Goal: Check status: Check status

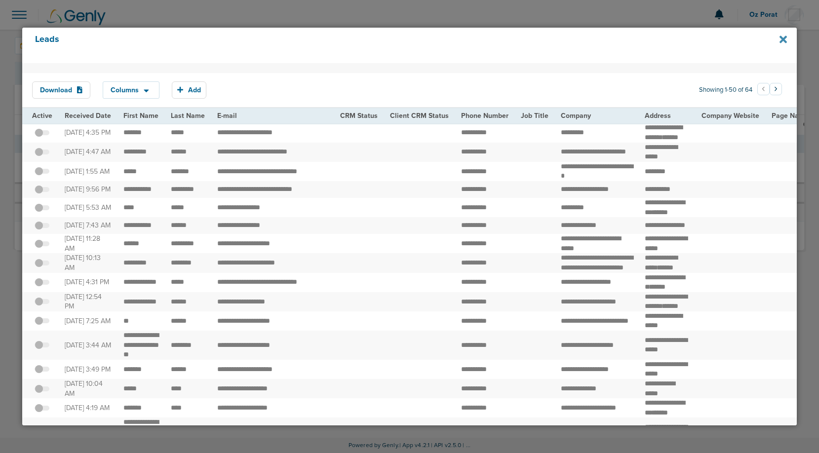
click at [782, 36] on icon at bounding box center [783, 39] width 7 height 11
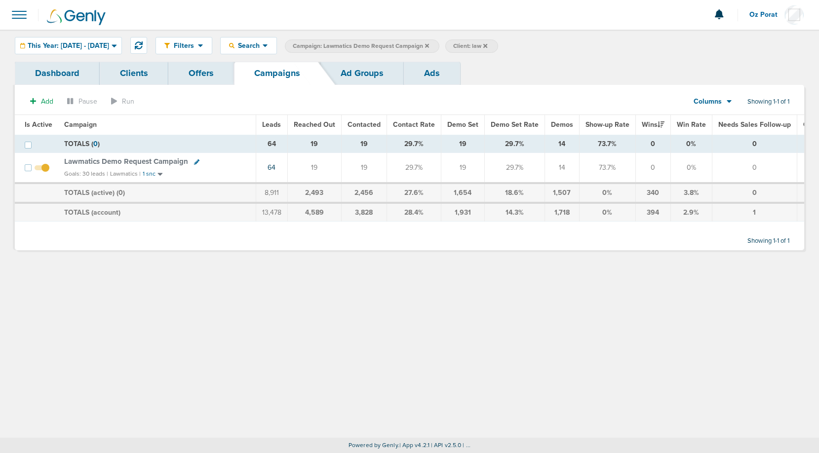
click at [429, 44] on icon at bounding box center [427, 46] width 4 height 6
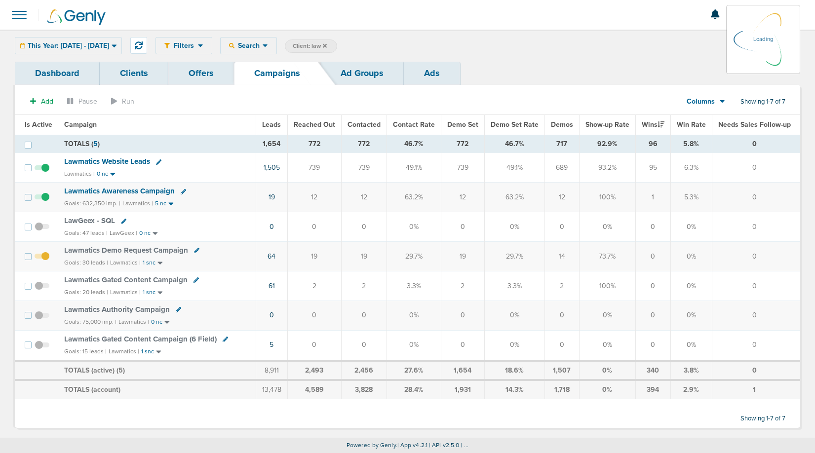
click at [102, 46] on div "This Year: [DATE] - [DATE] [DATE] [DATE] Last 7 Days Last 14 Days This Month La…" at bounding box center [68, 45] width 107 height 17
click at [106, 47] on span "This Year: [DATE] - [DATE]" at bounding box center [68, 45] width 81 height 7
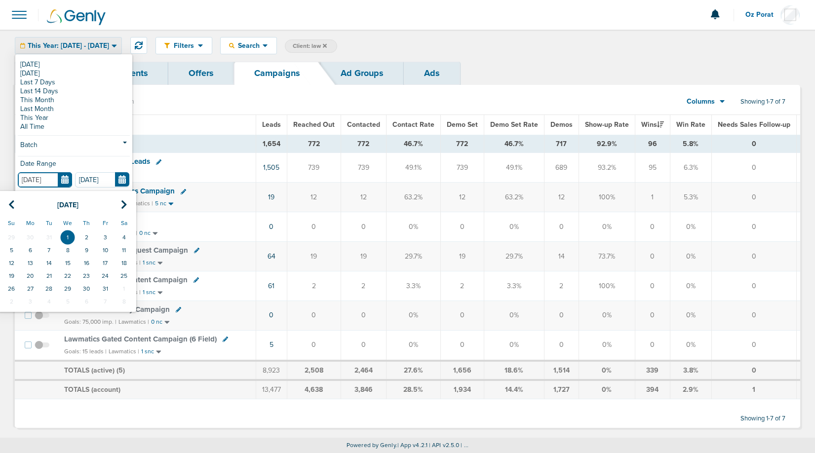
click at [63, 179] on input "[DATE]" at bounding box center [45, 179] width 54 height 15
click at [123, 201] on icon at bounding box center [124, 205] width 6 height 10
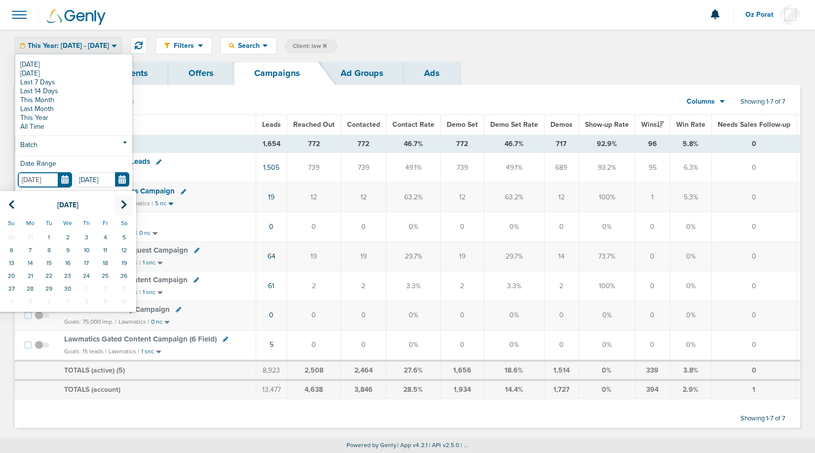
click at [123, 201] on icon at bounding box center [124, 205] width 6 height 10
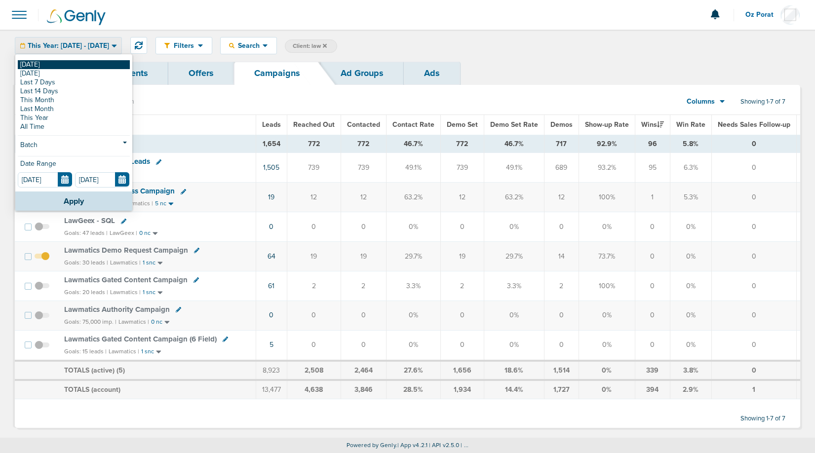
click at [49, 64] on link "[DATE]" at bounding box center [74, 64] width 112 height 9
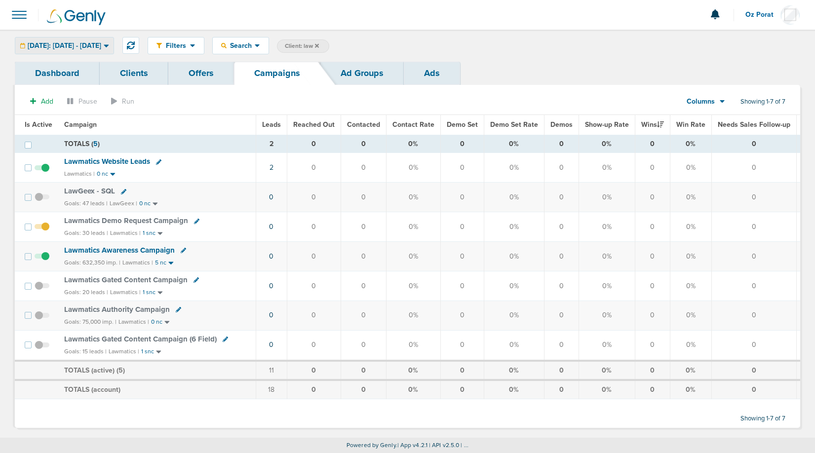
click at [84, 46] on span "[DATE]: [DATE] - [DATE]" at bounding box center [65, 45] width 74 height 7
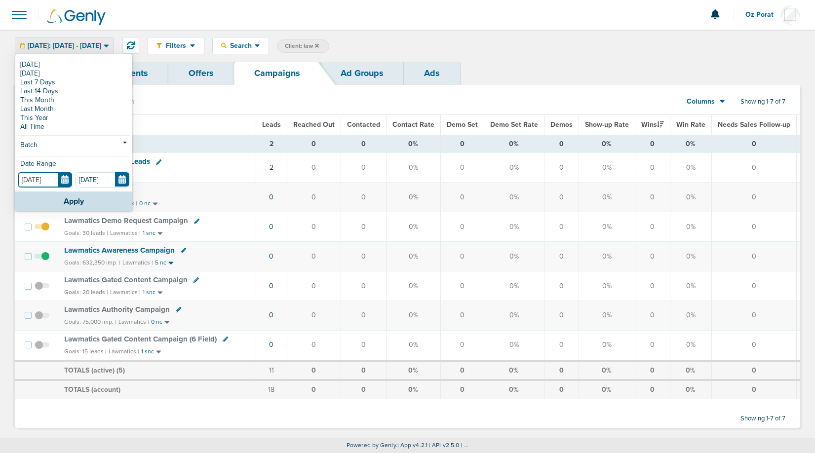
click at [64, 182] on input "[DATE]" at bounding box center [45, 179] width 54 height 15
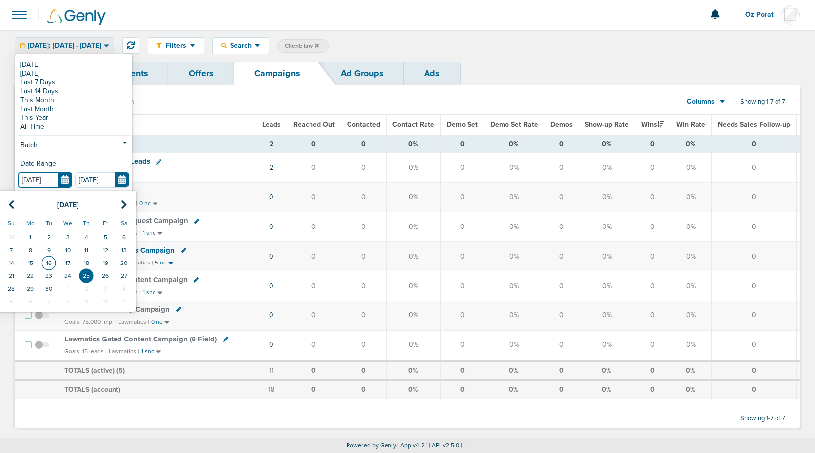
click at [49, 265] on td "16" at bounding box center [48, 263] width 19 height 13
type input "[DATE]"
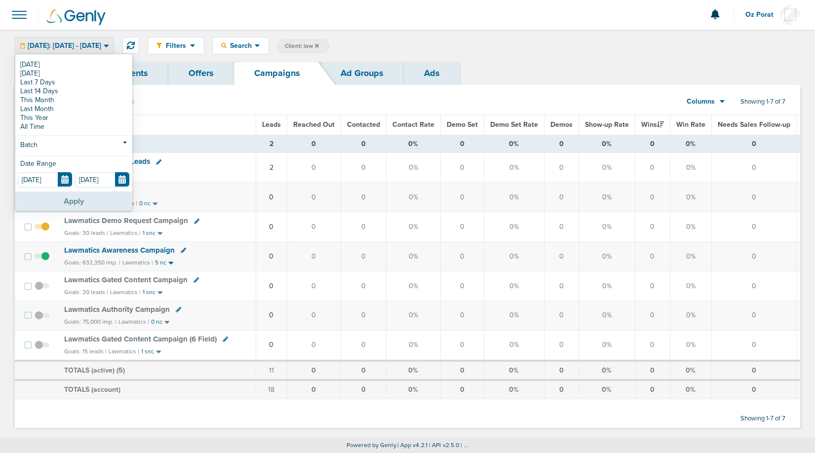
click at [77, 197] on button "Apply" at bounding box center [73, 201] width 117 height 19
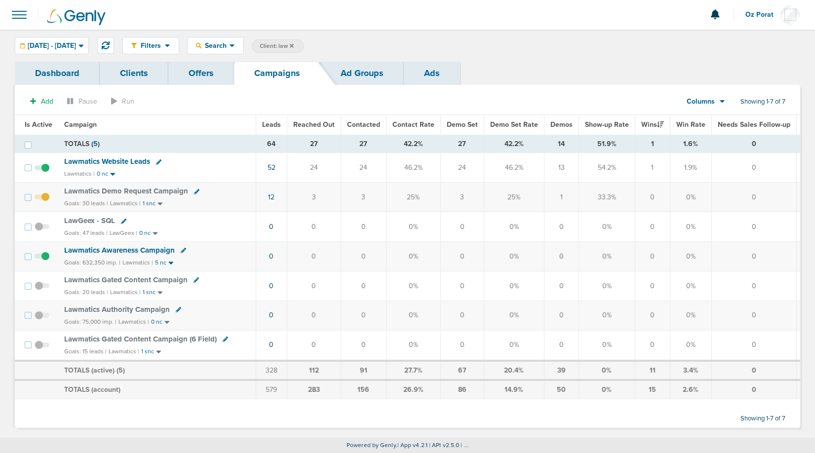
click at [122, 161] on span "Lawmatics Website Leads" at bounding box center [107, 161] width 86 height 9
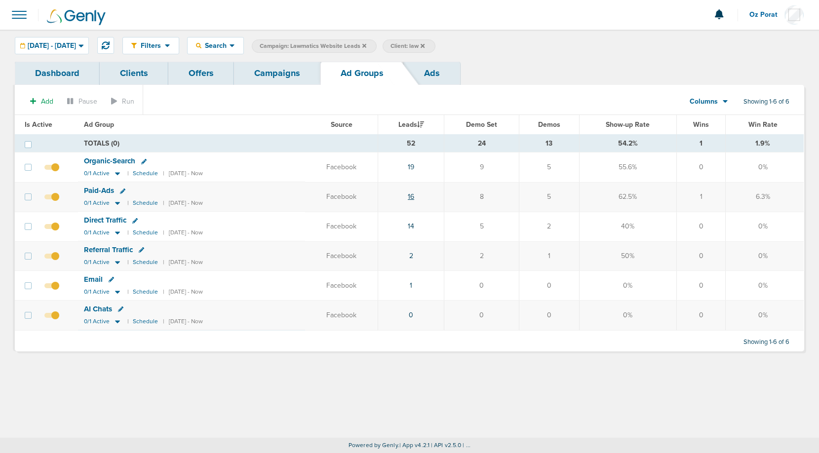
click at [414, 196] on link "16" at bounding box center [411, 197] width 6 height 8
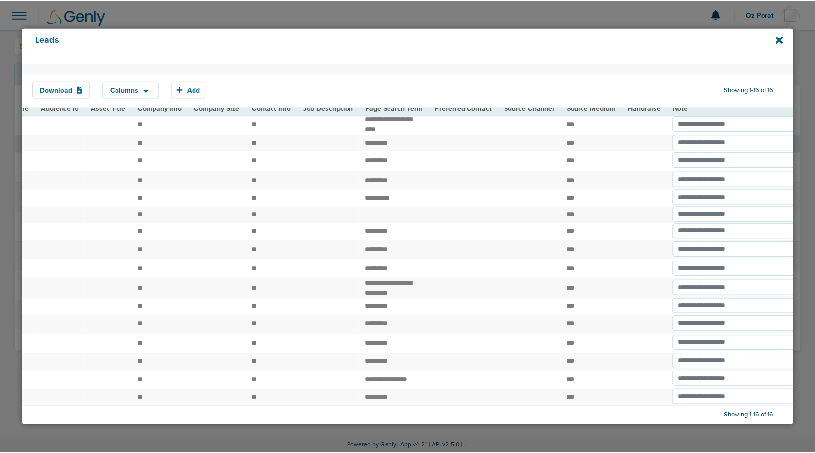
scroll to position [30, 0]
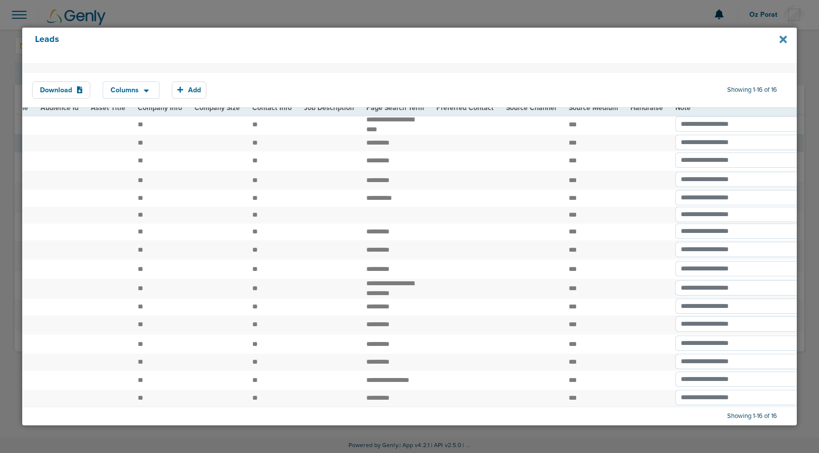
click at [782, 43] on icon at bounding box center [783, 39] width 7 height 11
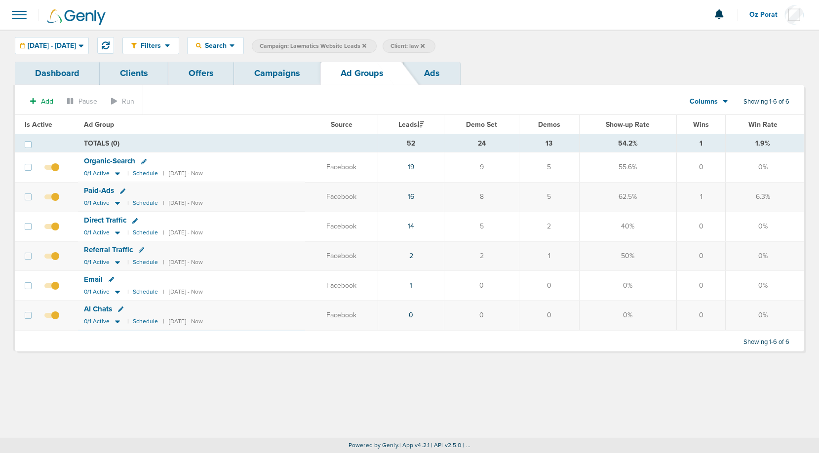
click at [280, 58] on div "Filters Active Only Settings Status Active Inactive Objectives MQL SQL Traffic …" at bounding box center [409, 46] width 819 height 32
click at [273, 77] on link "Campaigns" at bounding box center [277, 73] width 86 height 23
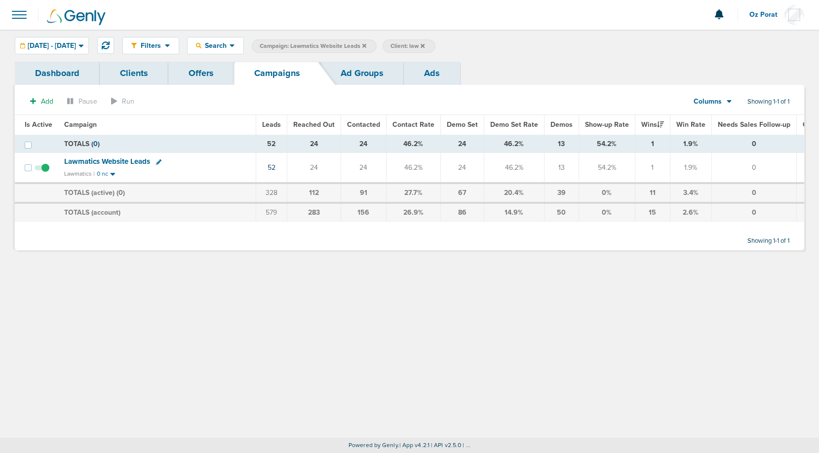
click at [727, 102] on icon at bounding box center [729, 101] width 5 height 8
click at [719, 117] on link "Media Stats" at bounding box center [735, 119] width 99 height 12
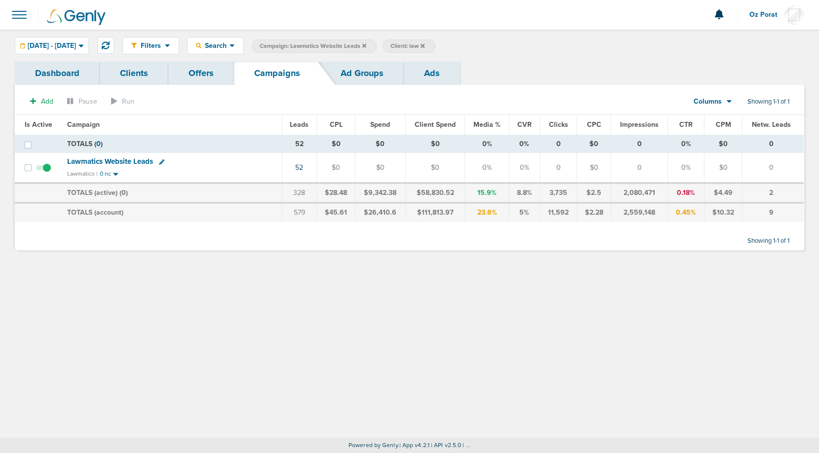
click at [717, 100] on span "Columns" at bounding box center [708, 102] width 28 height 10
click at [717, 128] on link "Sales Performance" at bounding box center [735, 131] width 99 height 12
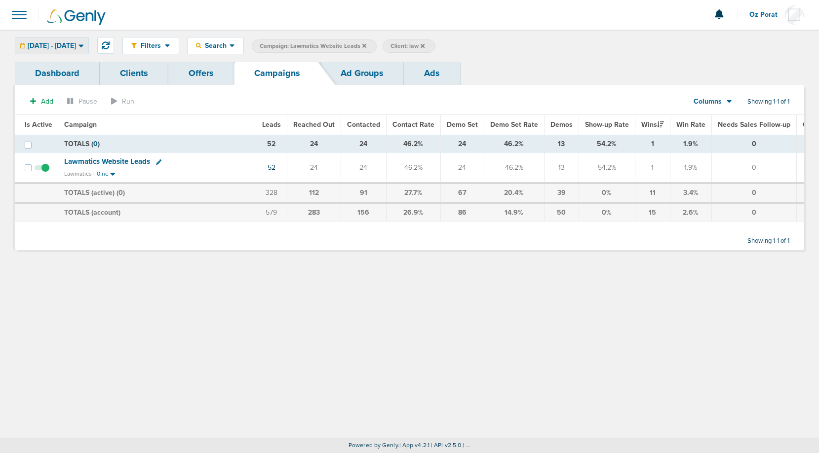
click at [83, 39] on div "[DATE] - [DATE]" at bounding box center [51, 46] width 73 height 16
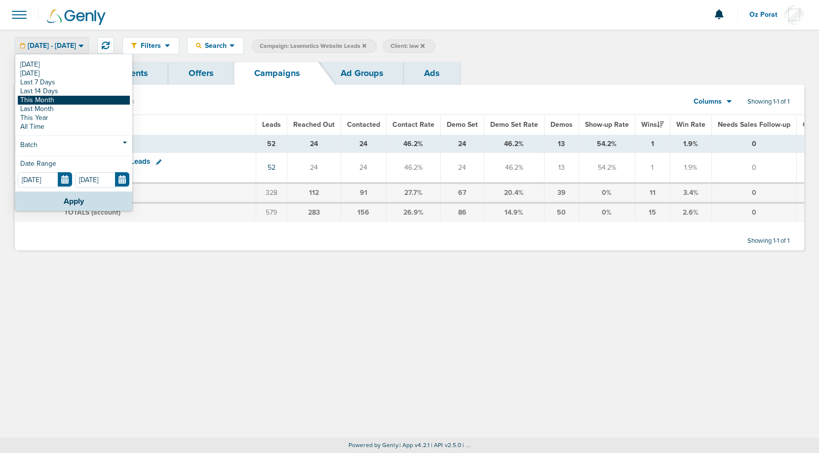
click at [52, 101] on link "This Month" at bounding box center [74, 100] width 112 height 9
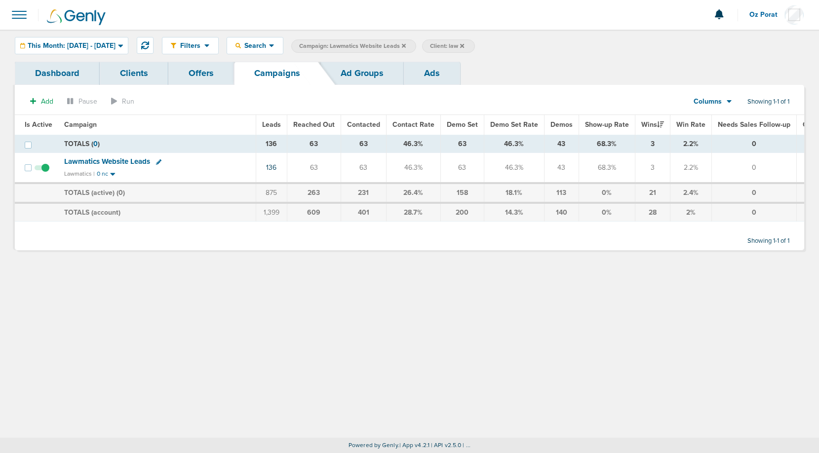
click at [406, 44] on icon at bounding box center [404, 45] width 4 height 4
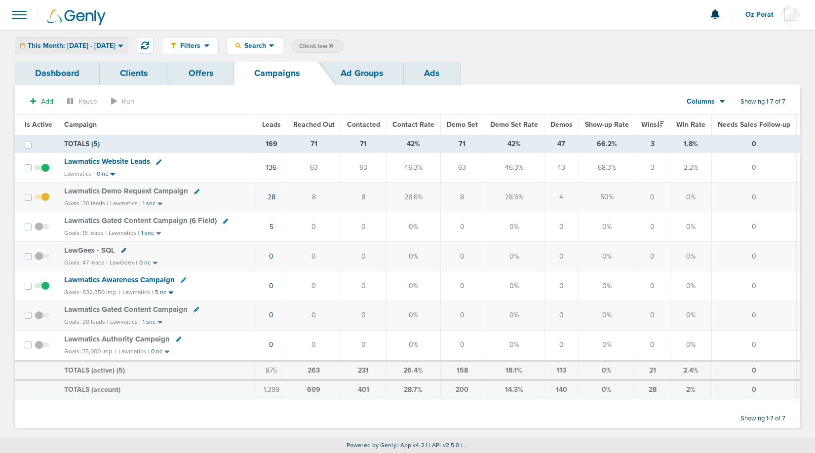
click at [88, 45] on span "This Month: [DATE] - [DATE]" at bounding box center [72, 45] width 88 height 7
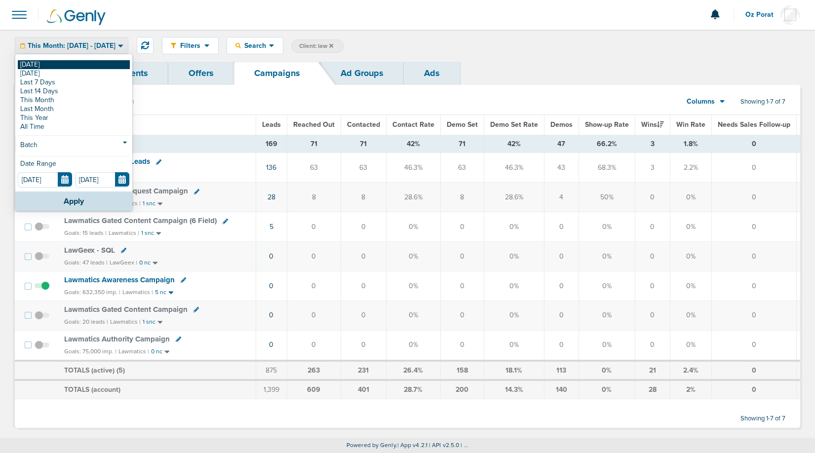
click at [46, 64] on link "[DATE]" at bounding box center [74, 64] width 112 height 9
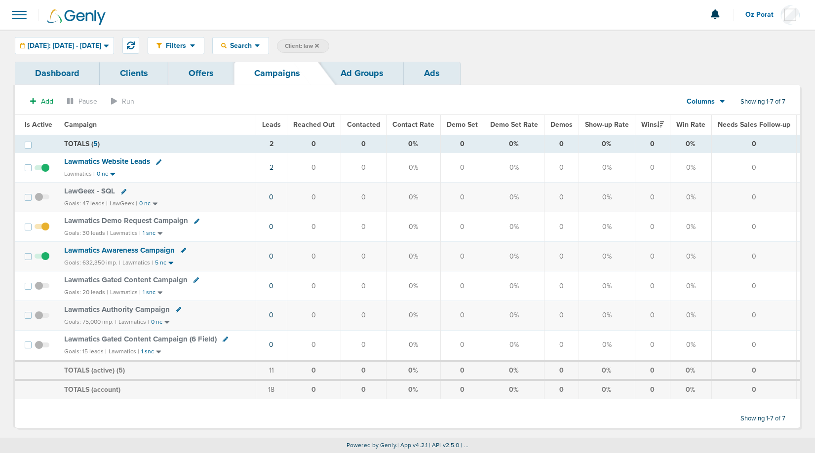
click at [319, 43] on icon at bounding box center [317, 46] width 4 height 6
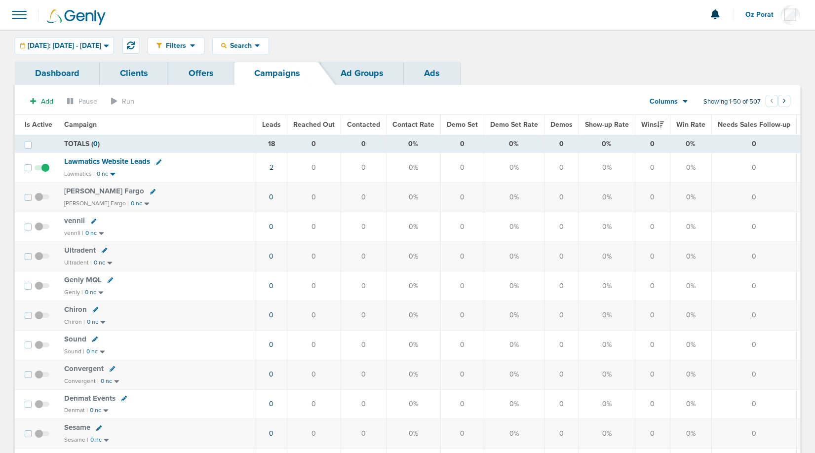
click at [268, 125] on span "Leads" at bounding box center [271, 124] width 19 height 8
